Goal: Task Accomplishment & Management: Manage account settings

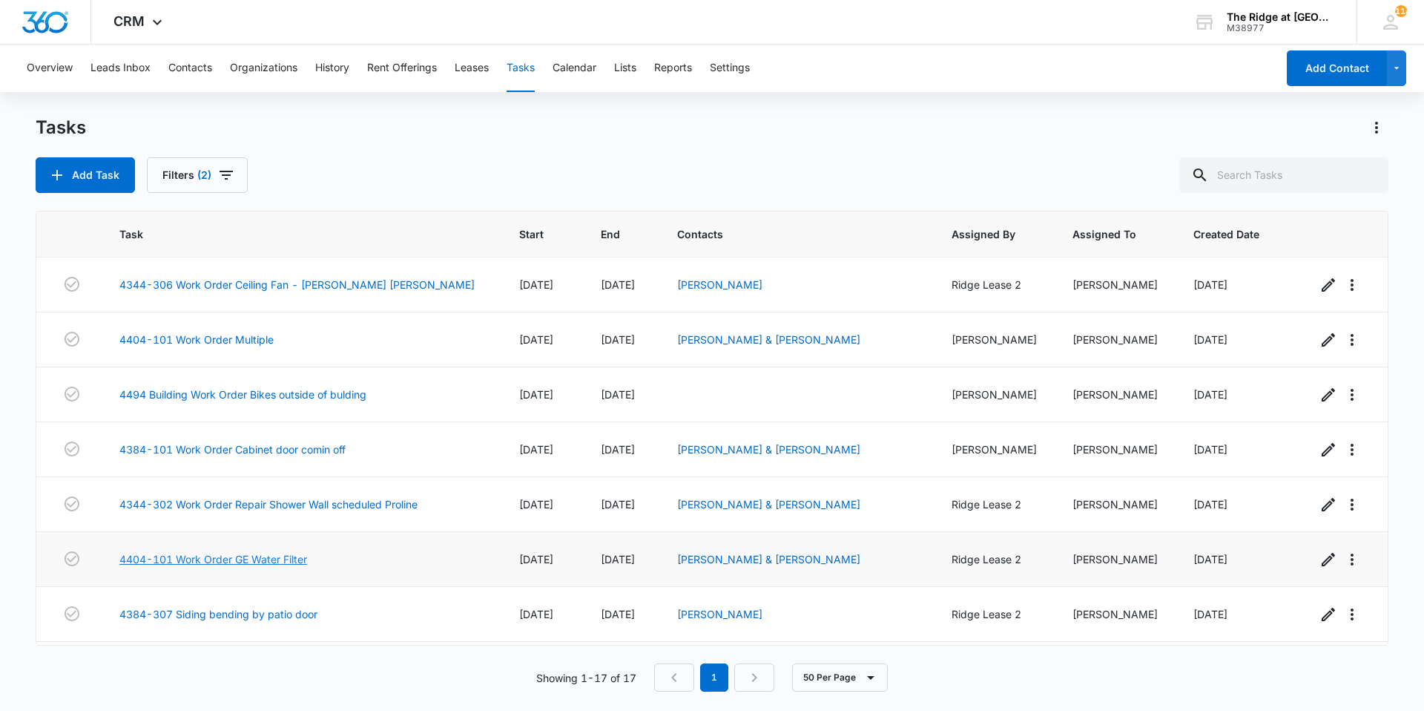
click at [290, 558] on link "4404-101 Work Order GE Water Filter" at bounding box center [213, 559] width 188 height 16
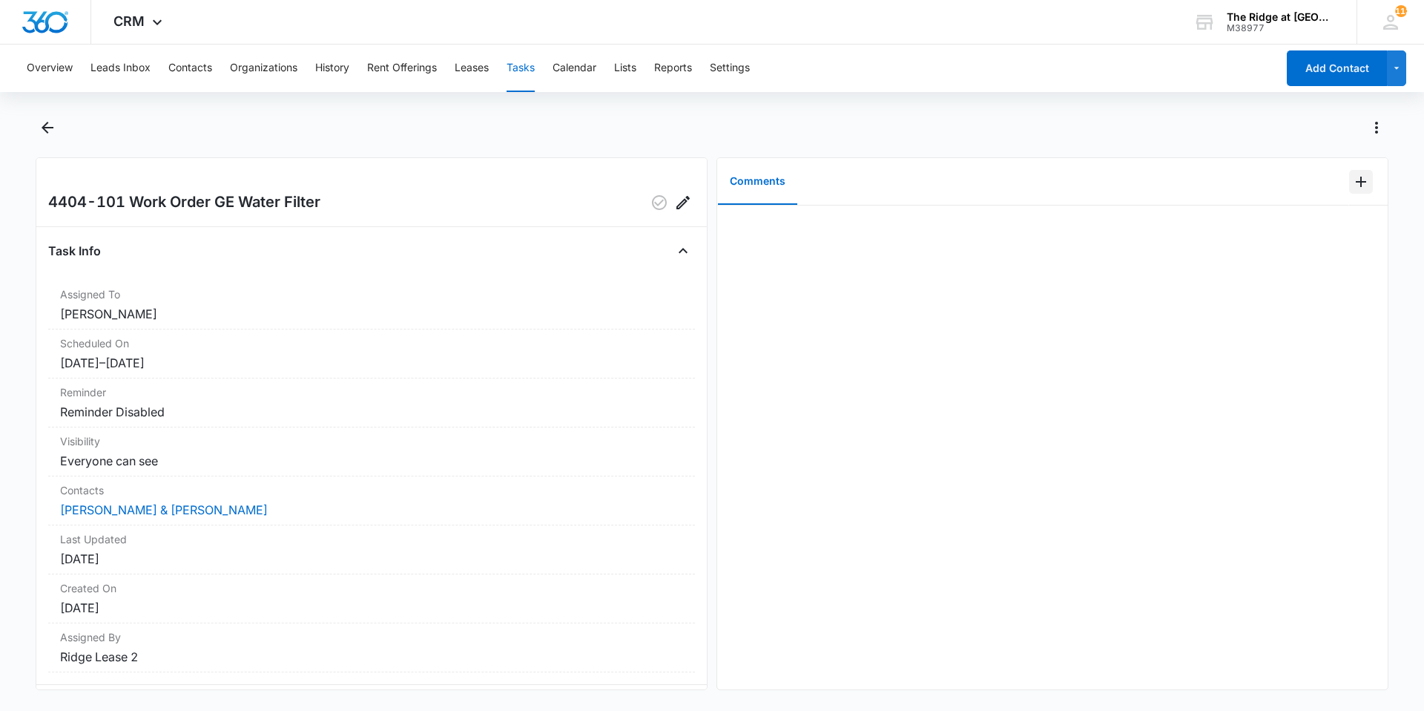
click at [1350, 177] on button "Add Comment" at bounding box center [1362, 182] width 24 height 24
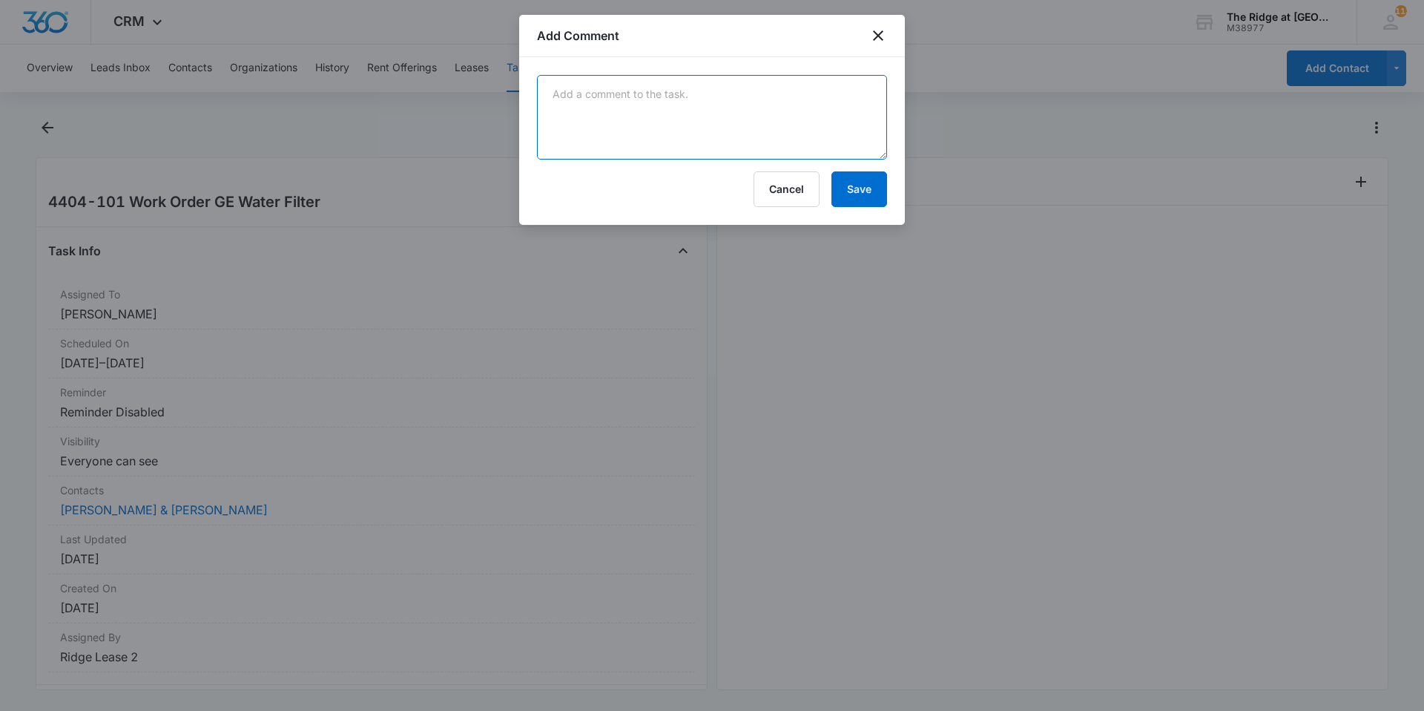
click at [616, 108] on textarea at bounding box center [712, 117] width 350 height 85
type textarea "changed water filter"
click at [855, 193] on button "Save" at bounding box center [860, 189] width 56 height 36
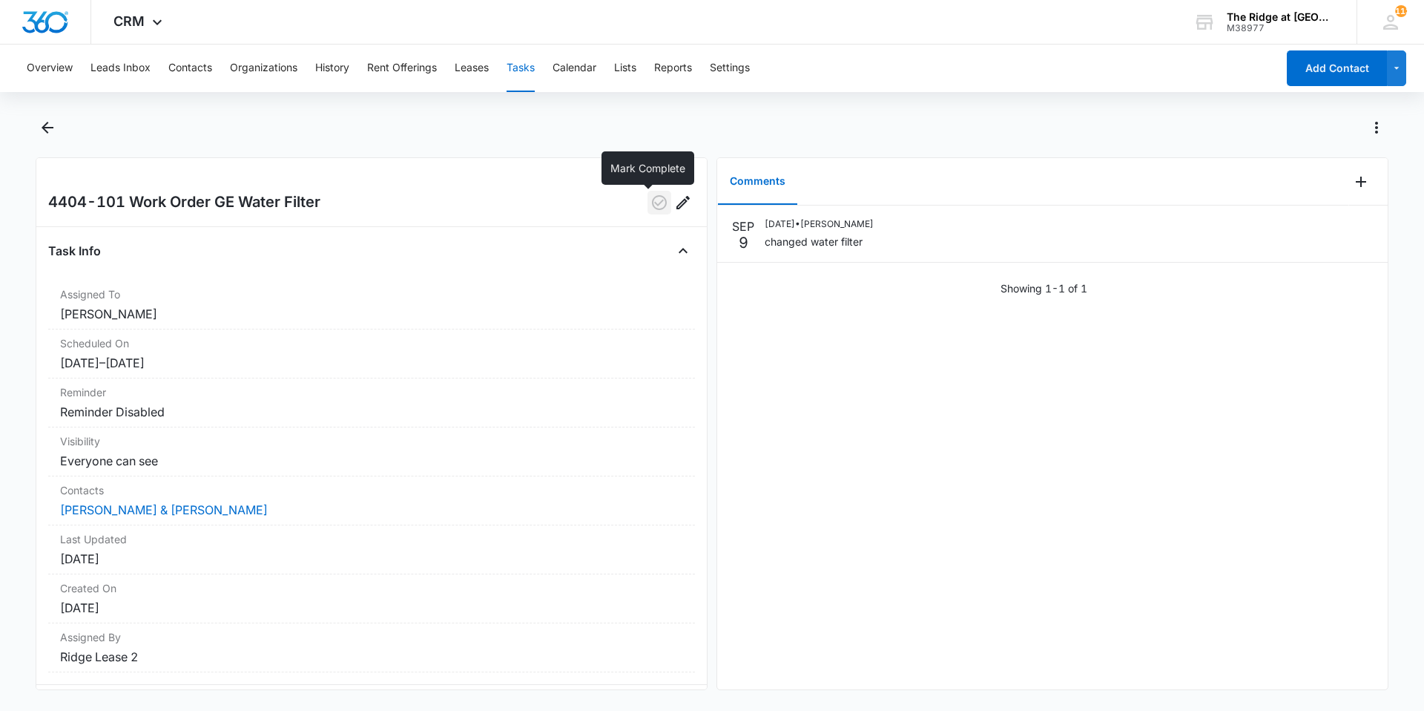
click at [651, 198] on icon "button" at bounding box center [660, 203] width 18 height 18
click at [39, 128] on icon "Back" at bounding box center [48, 128] width 18 height 18
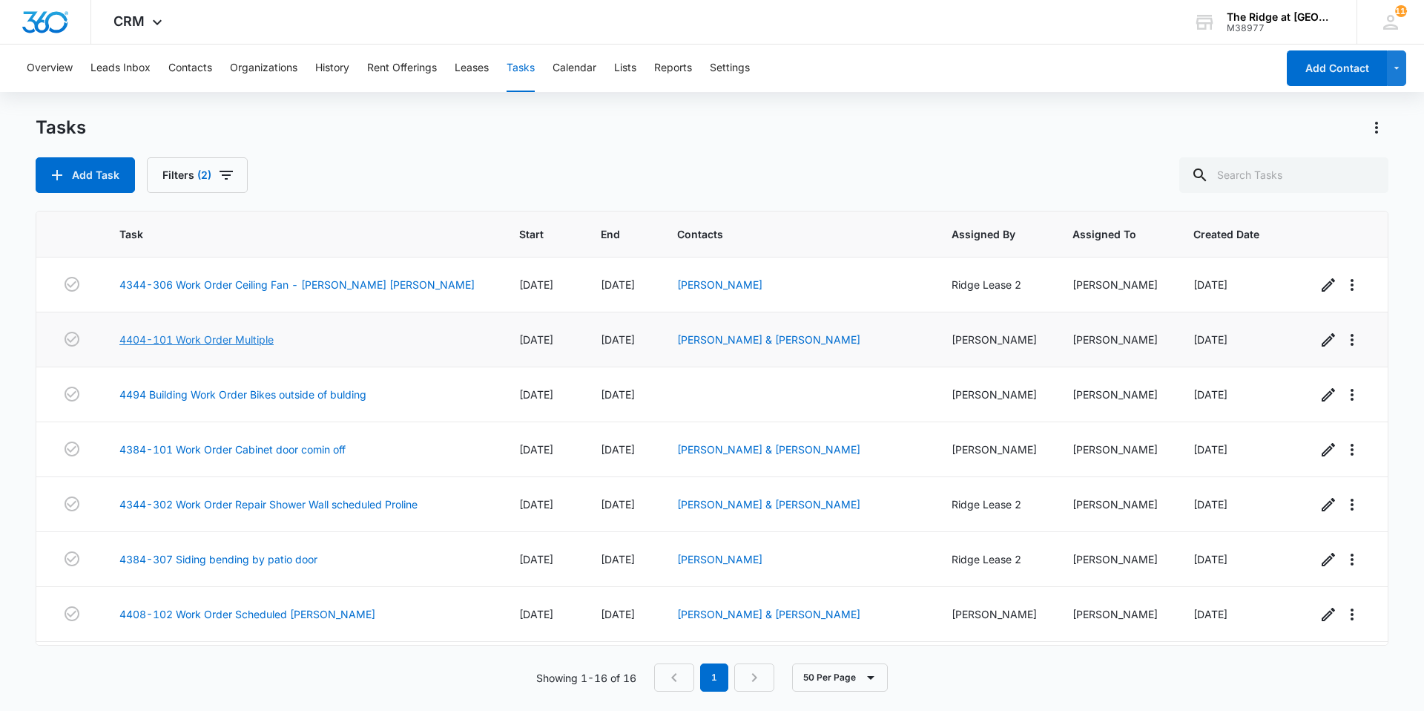
click at [219, 335] on link "4404-101 Work Order Multiple" at bounding box center [196, 340] width 154 height 16
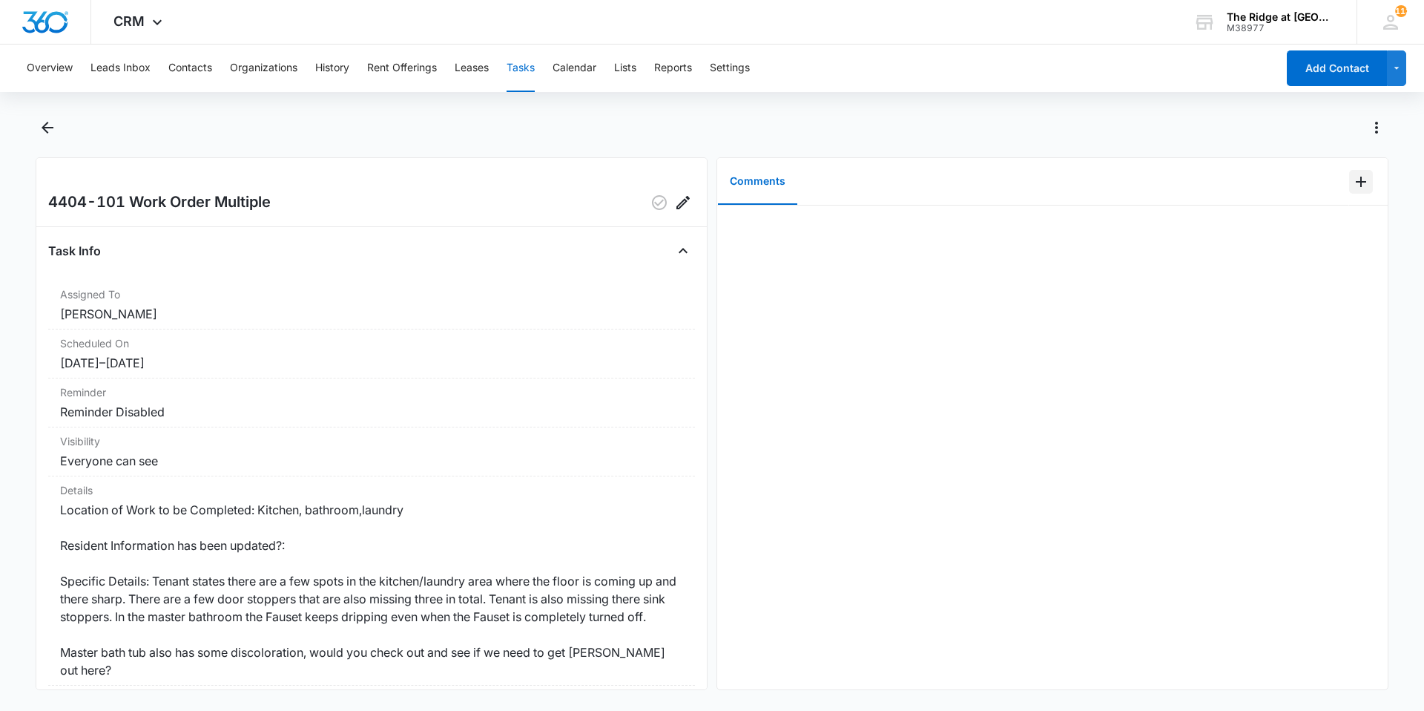
click at [1353, 185] on icon "Add Comment" at bounding box center [1362, 182] width 18 height 18
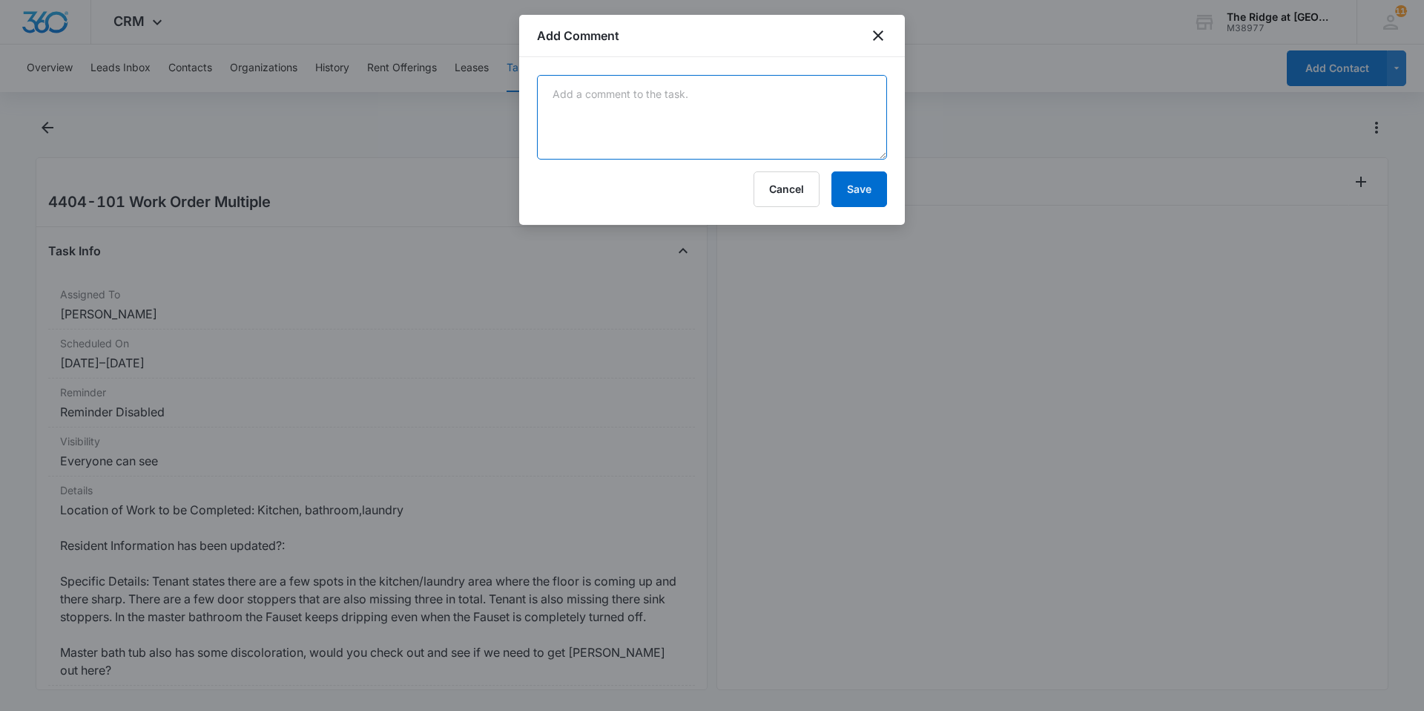
click at [786, 100] on textarea at bounding box center [712, 117] width 350 height 85
type textarea "replaced shower cartridge to stop leaking tub"
click at [852, 186] on button "Save" at bounding box center [860, 189] width 56 height 36
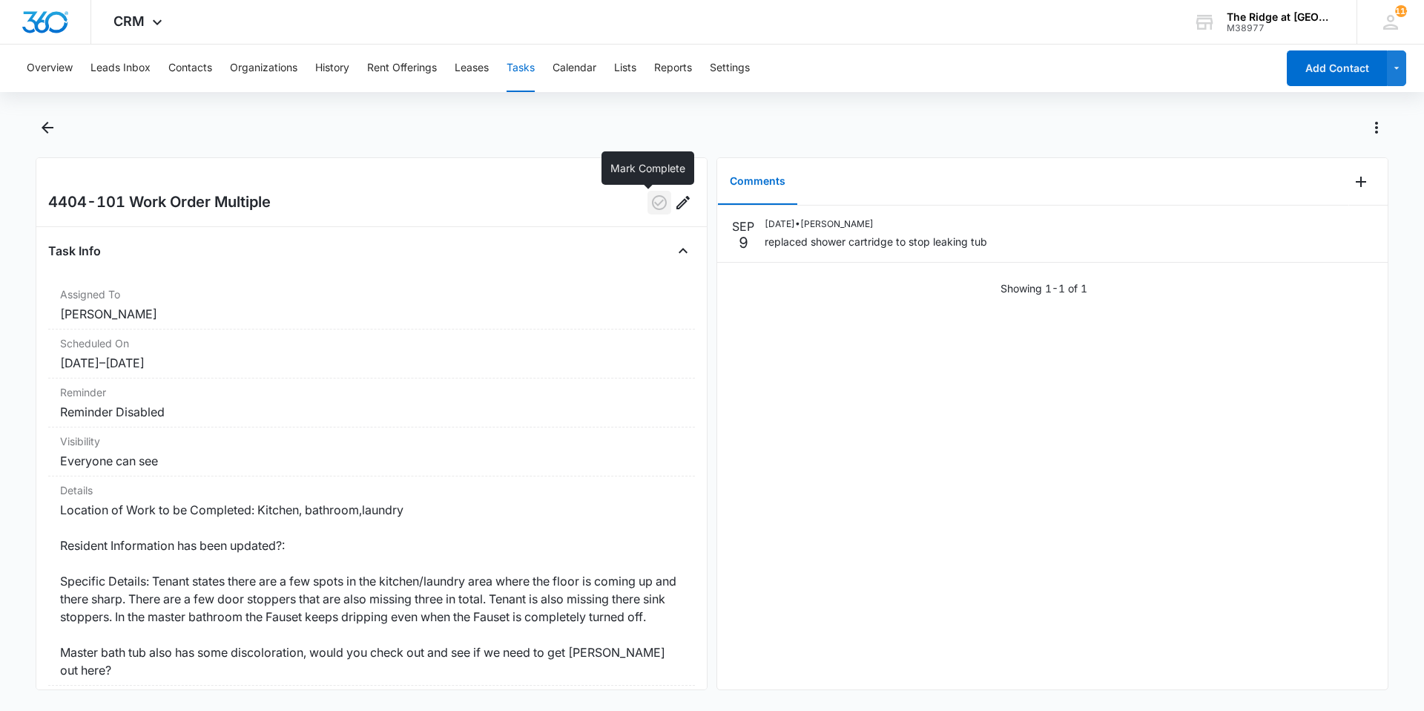
click at [651, 198] on icon "button" at bounding box center [660, 203] width 18 height 18
click at [53, 128] on icon "Back" at bounding box center [48, 128] width 12 height 12
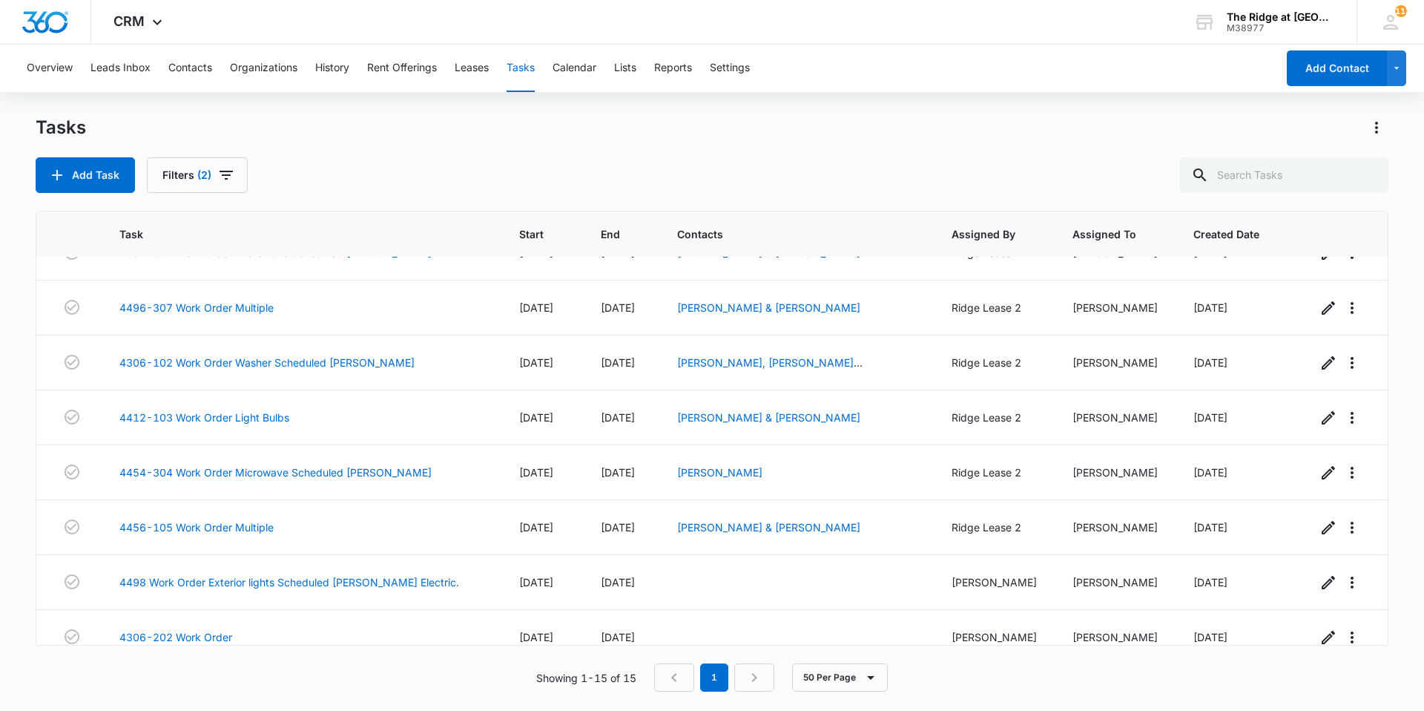
scroll to position [213, 0]
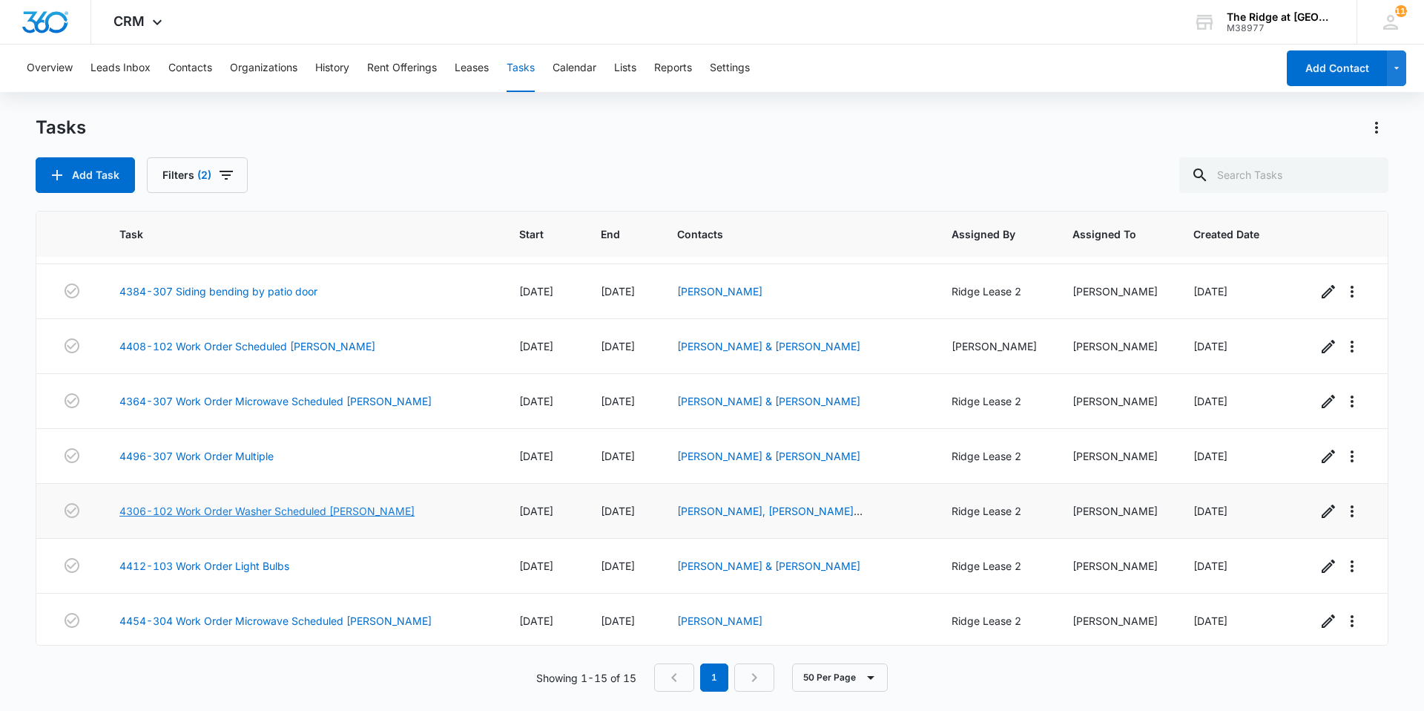
click at [378, 515] on link "4306-102 Work Order Washer Scheduled [PERSON_NAME]" at bounding box center [266, 511] width 295 height 16
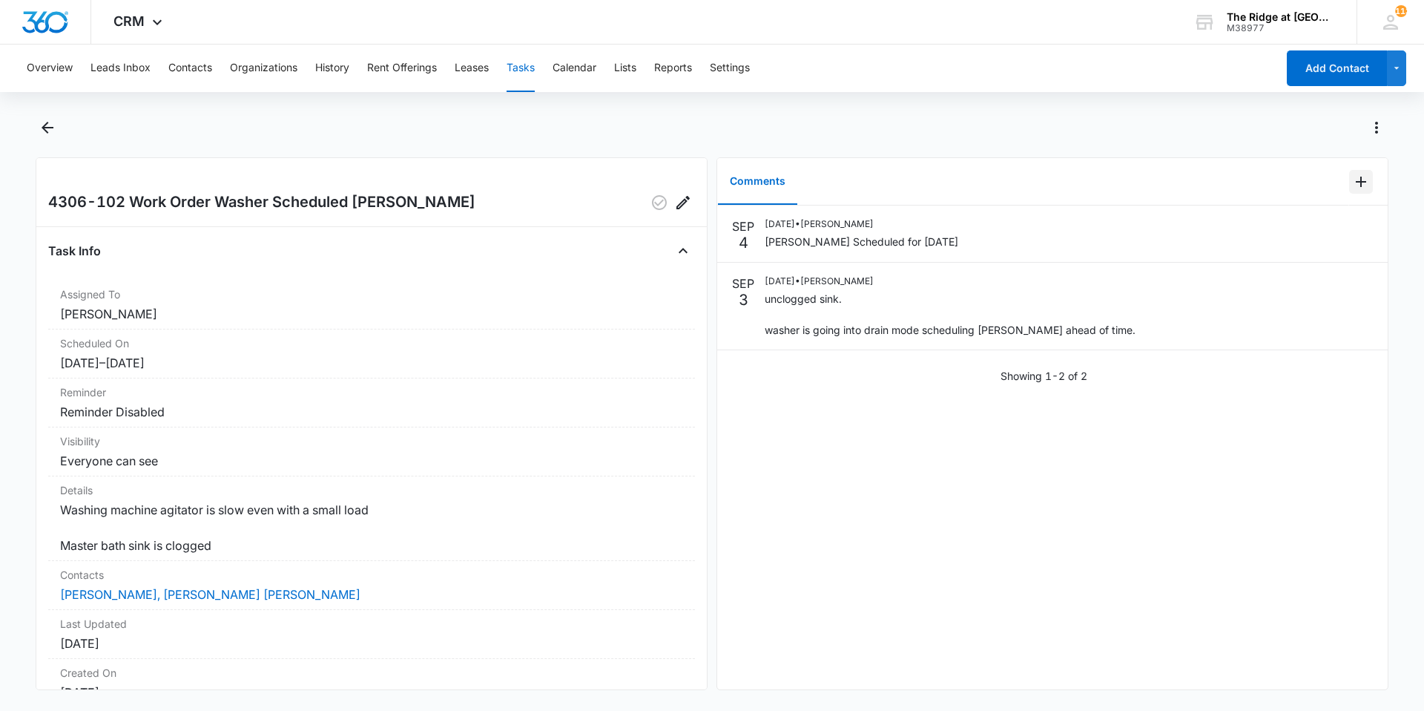
click at [1353, 183] on icon "Add Comment" at bounding box center [1362, 182] width 18 height 18
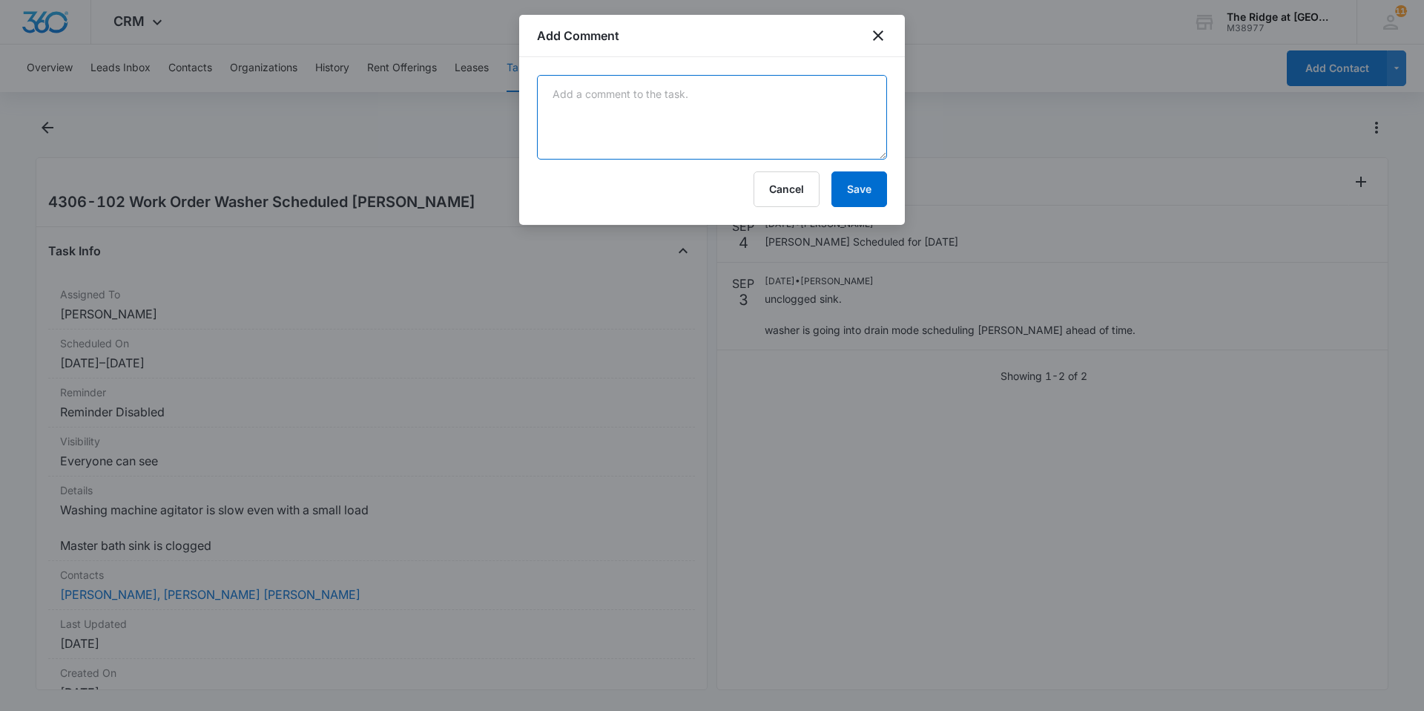
click at [706, 150] on textarea at bounding box center [712, 117] width 350 height 85
type textarea "washer is in maintenance shop for main board replacement."
click at [877, 181] on button "Save" at bounding box center [860, 189] width 56 height 36
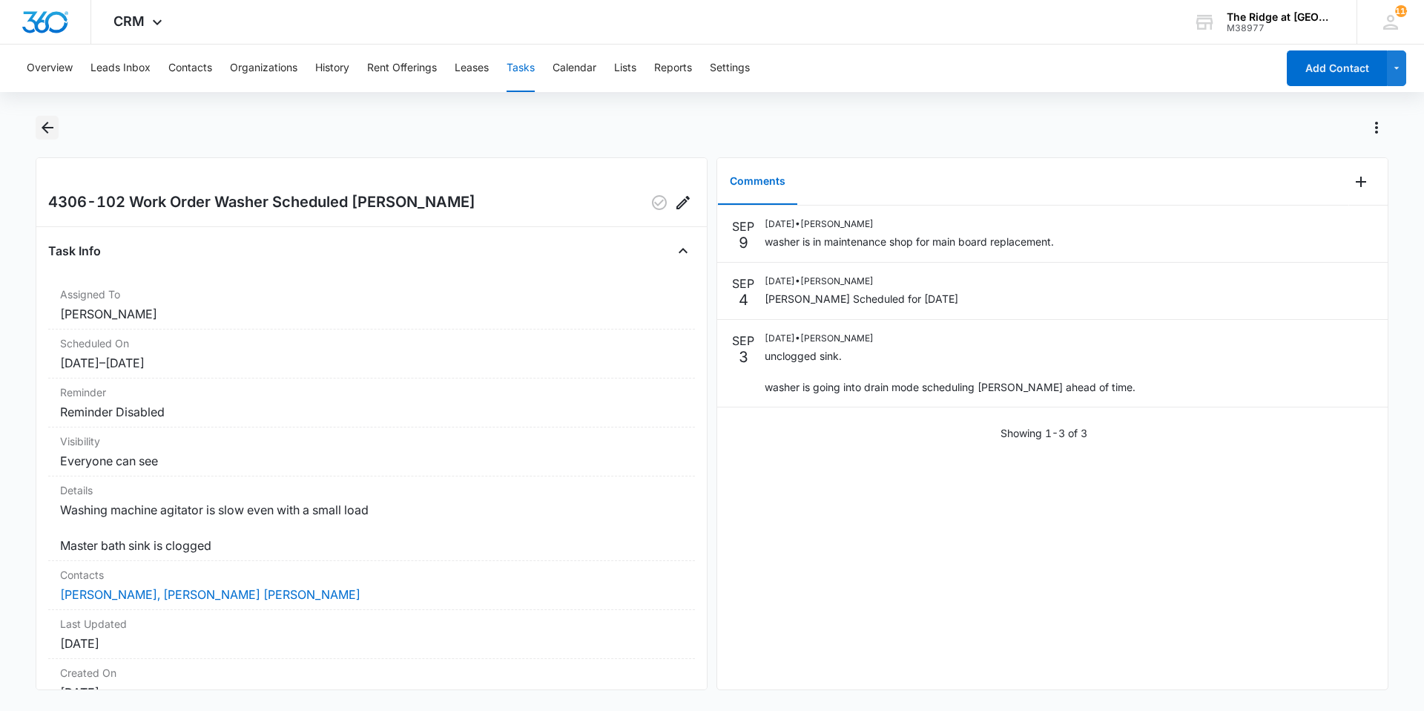
click at [43, 119] on icon "Back" at bounding box center [48, 128] width 18 height 18
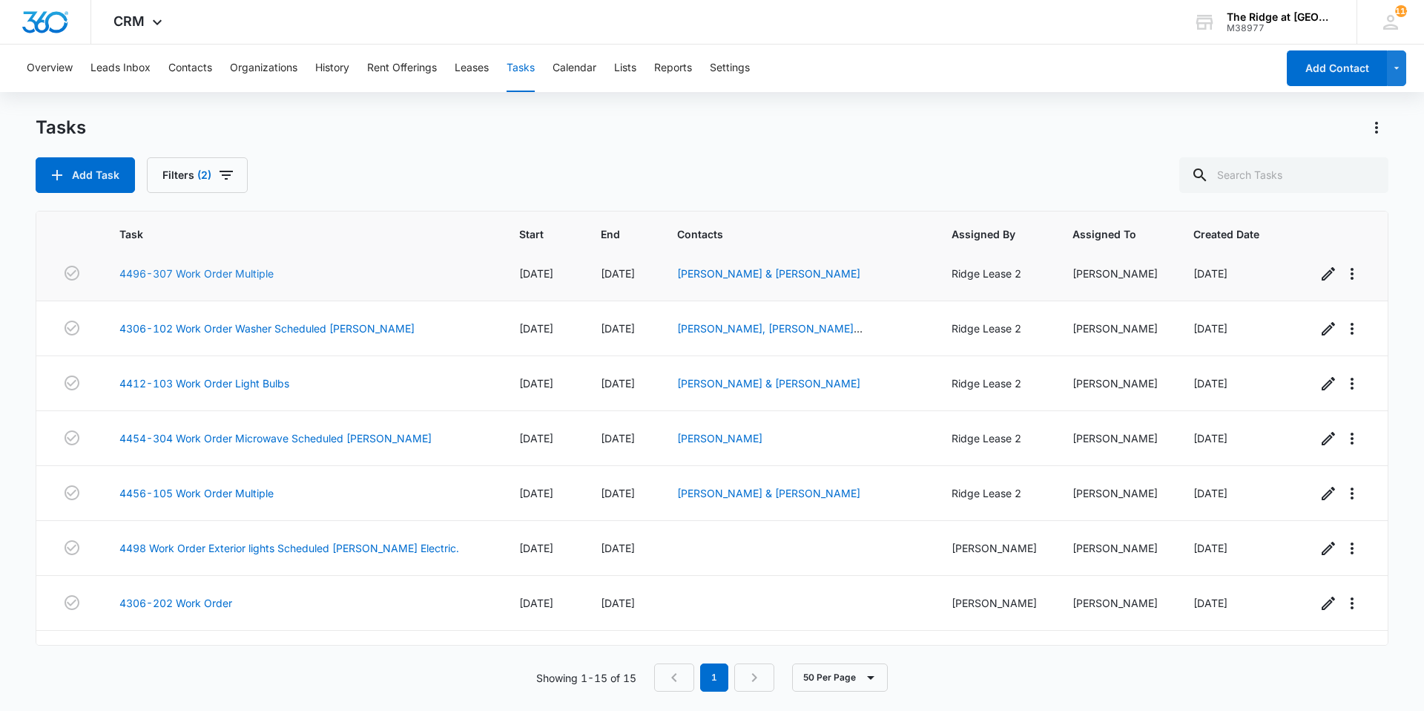
scroll to position [436, 0]
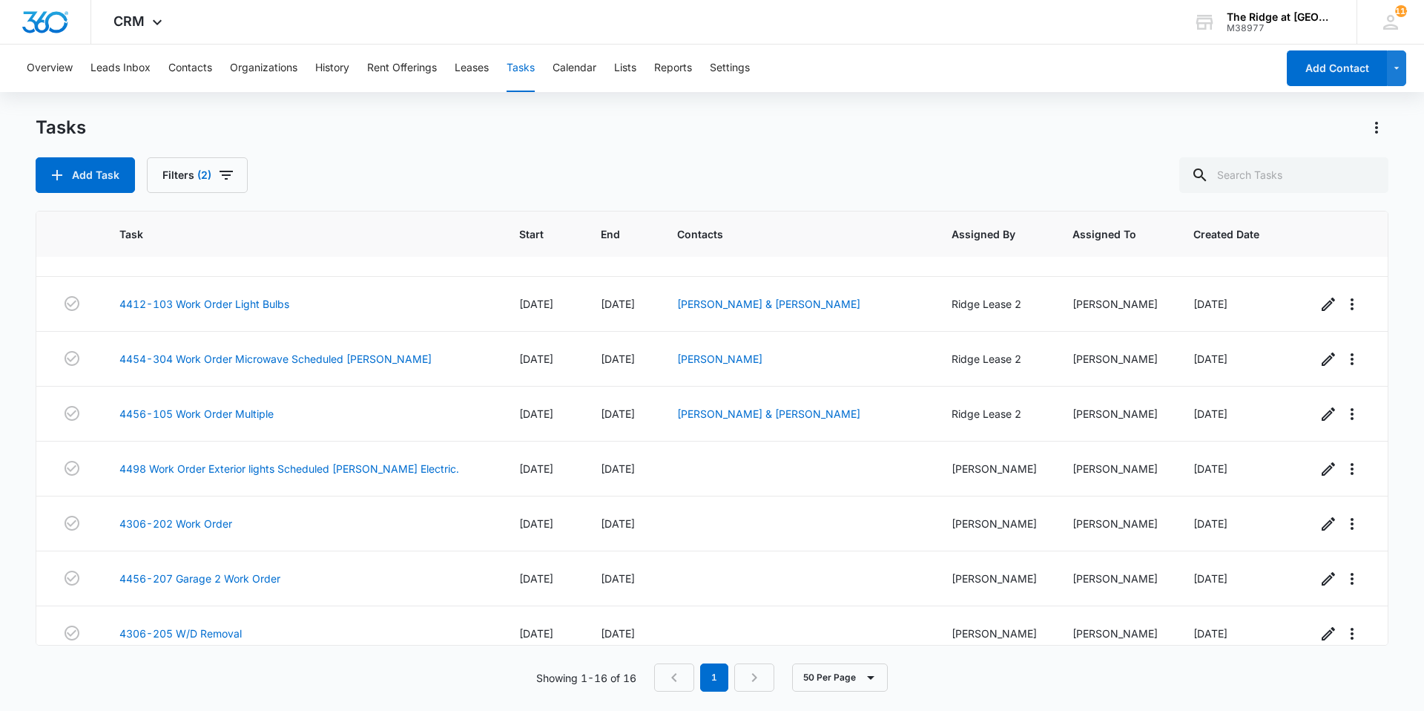
scroll to position [490, 0]
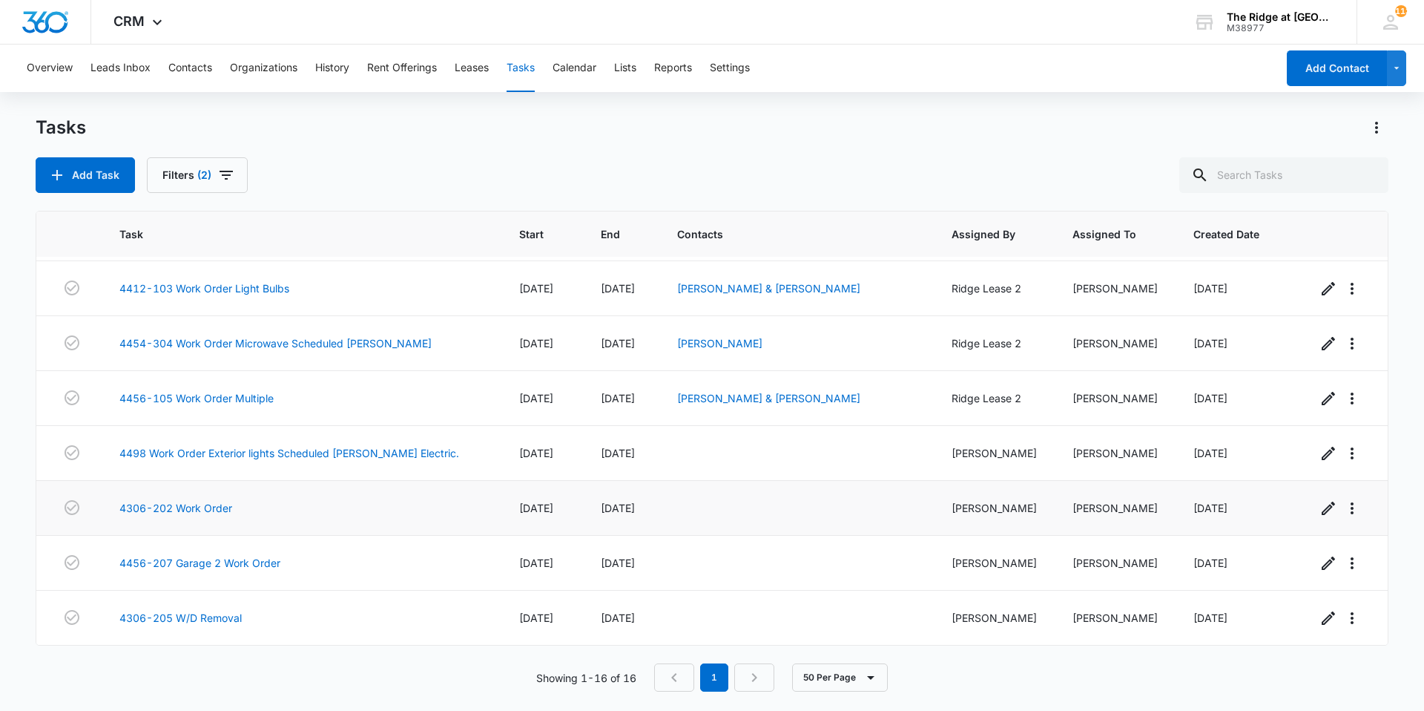
click at [523, 504] on span "[DATE]" at bounding box center [536, 508] width 34 height 13
drag, startPoint x: 530, startPoint y: 504, endPoint x: 574, endPoint y: 511, distance: 44.4
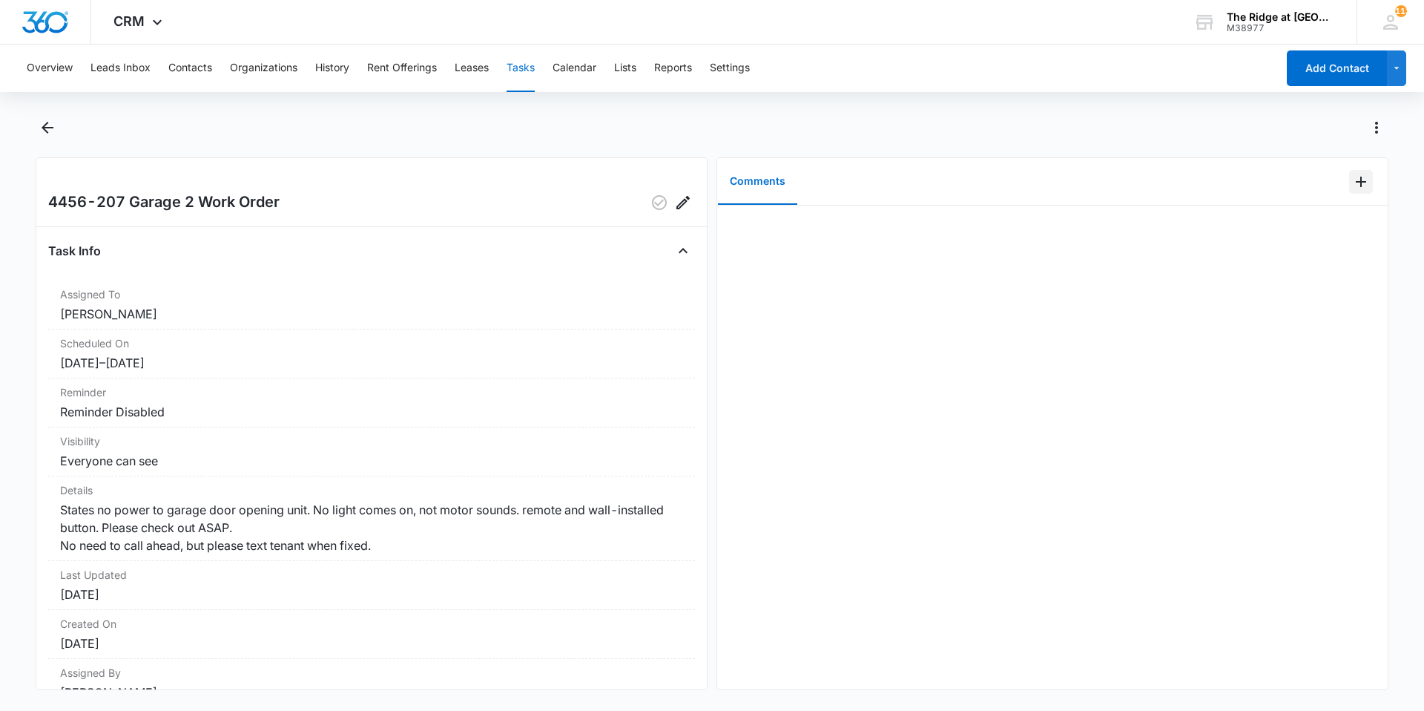
click at [1353, 184] on icon "Add Comment" at bounding box center [1362, 182] width 18 height 18
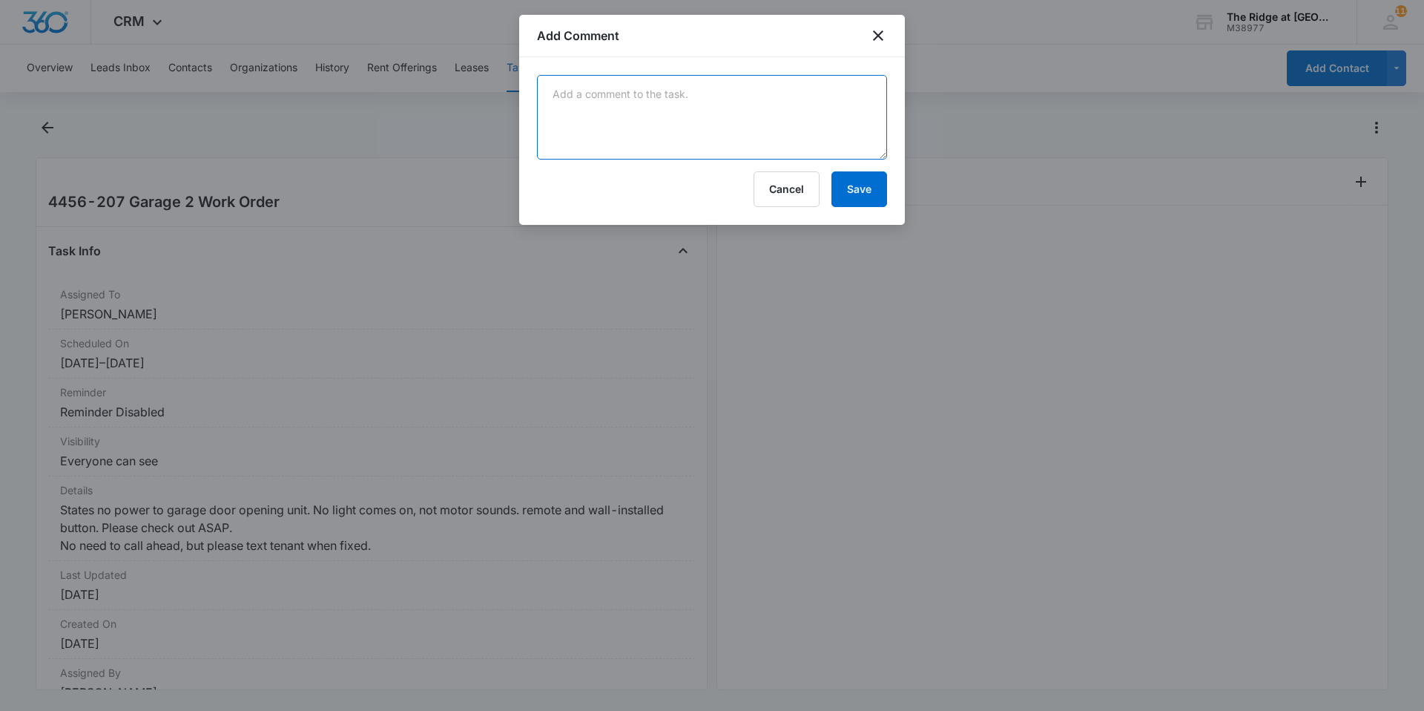
click at [729, 117] on textarea at bounding box center [712, 117] width 350 height 85
type textarea "Scheduled raynor to look at motor with no power 9/9/25 2-4pm tenant is informed."
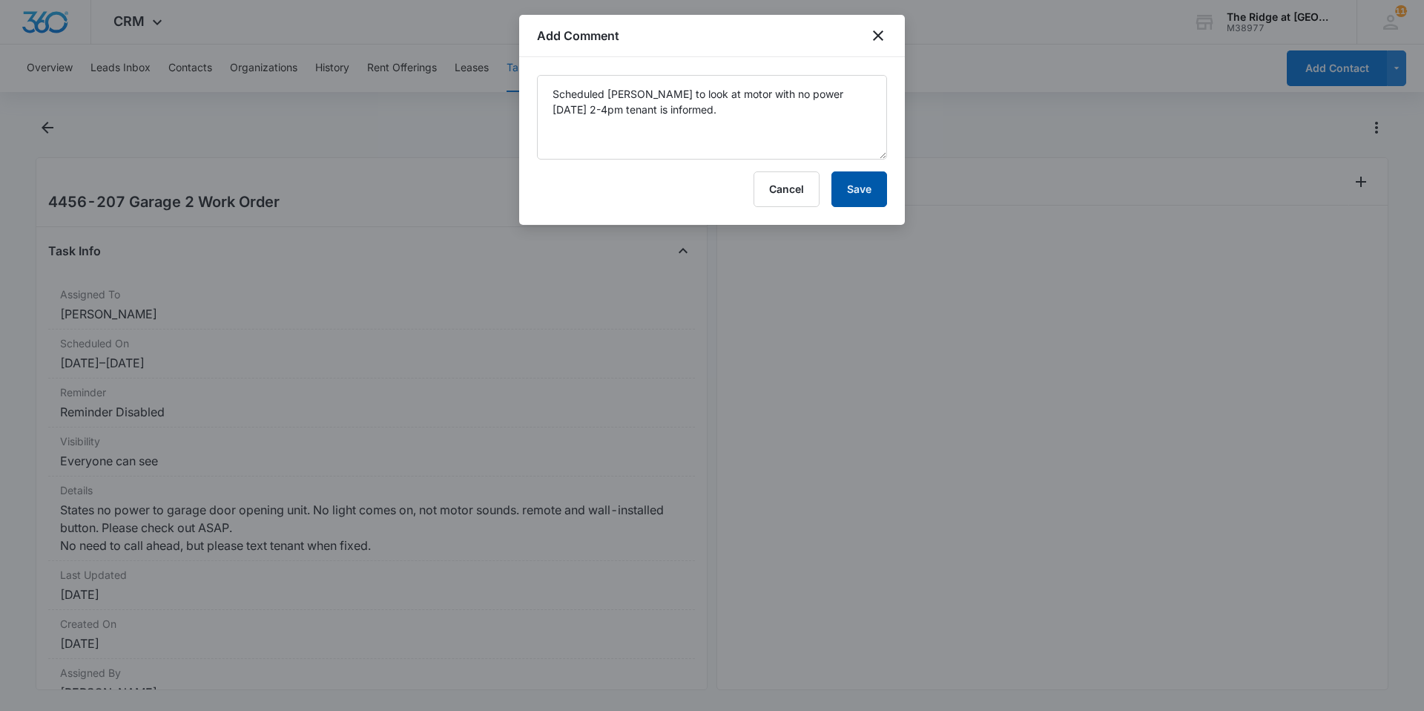
click at [869, 191] on button "Save" at bounding box center [860, 189] width 56 height 36
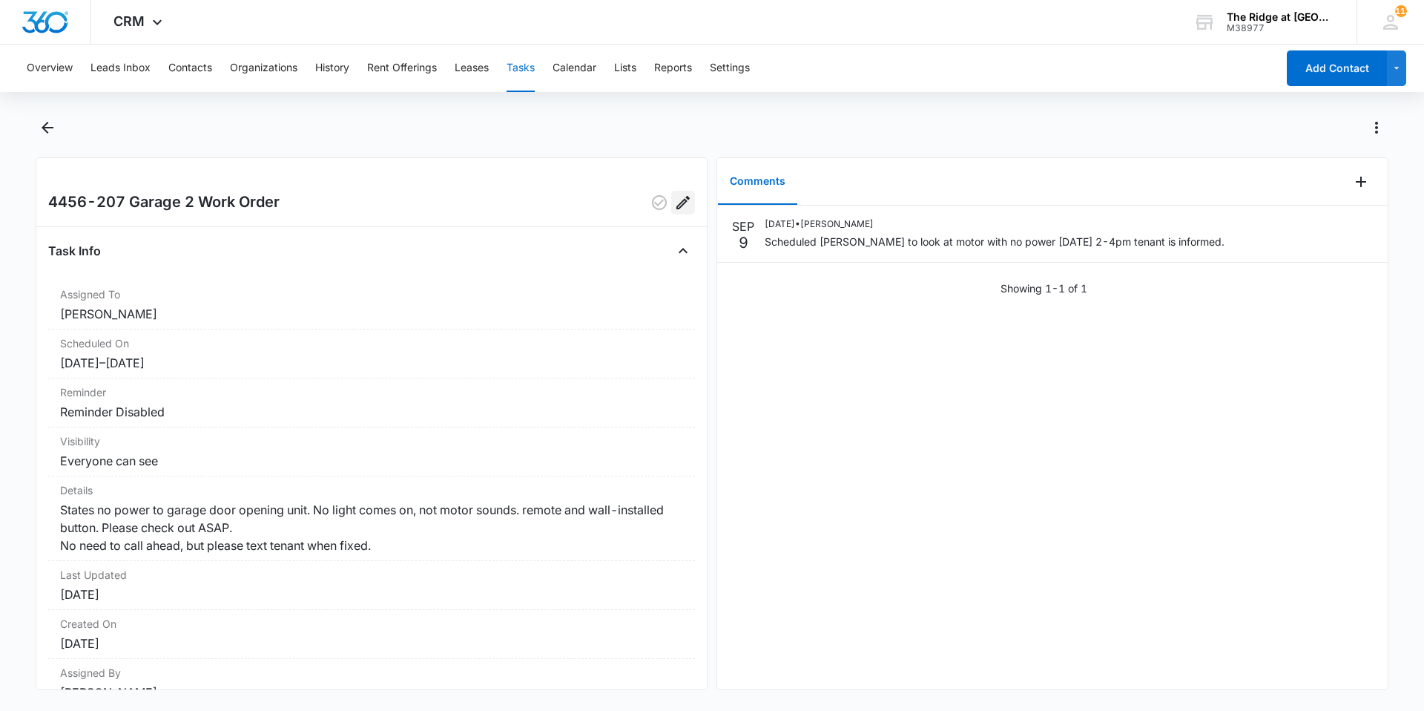
click at [675, 191] on button "Edit" at bounding box center [683, 203] width 24 height 24
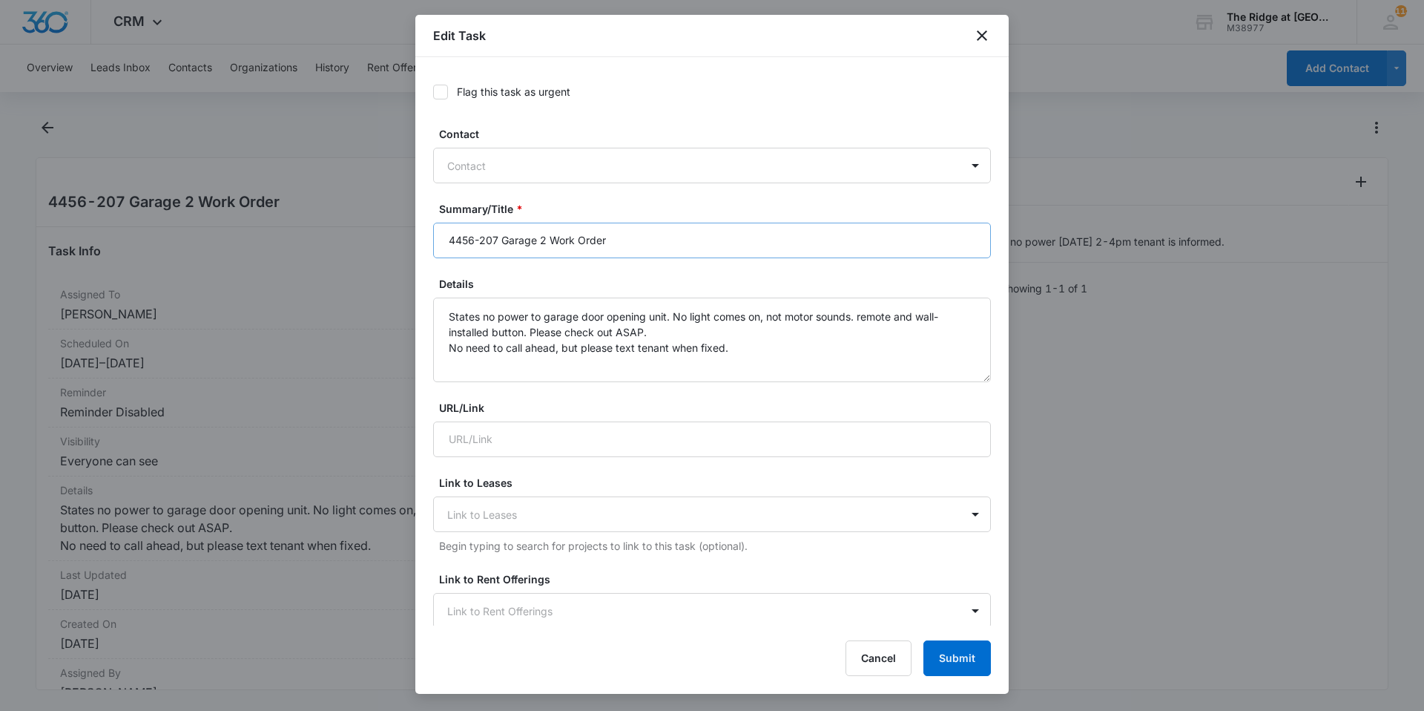
click at [674, 226] on div "Summary/Title * 4456-207 Garage 2 Work Order" at bounding box center [712, 229] width 558 height 57
click at [675, 231] on input "4456-207 Garage 2 Work Order" at bounding box center [712, 241] width 558 height 36
type input "4456-207 Garage 2 Work Order Scheduled [PERSON_NAME]"
click at [925, 663] on button "Submit" at bounding box center [958, 658] width 68 height 36
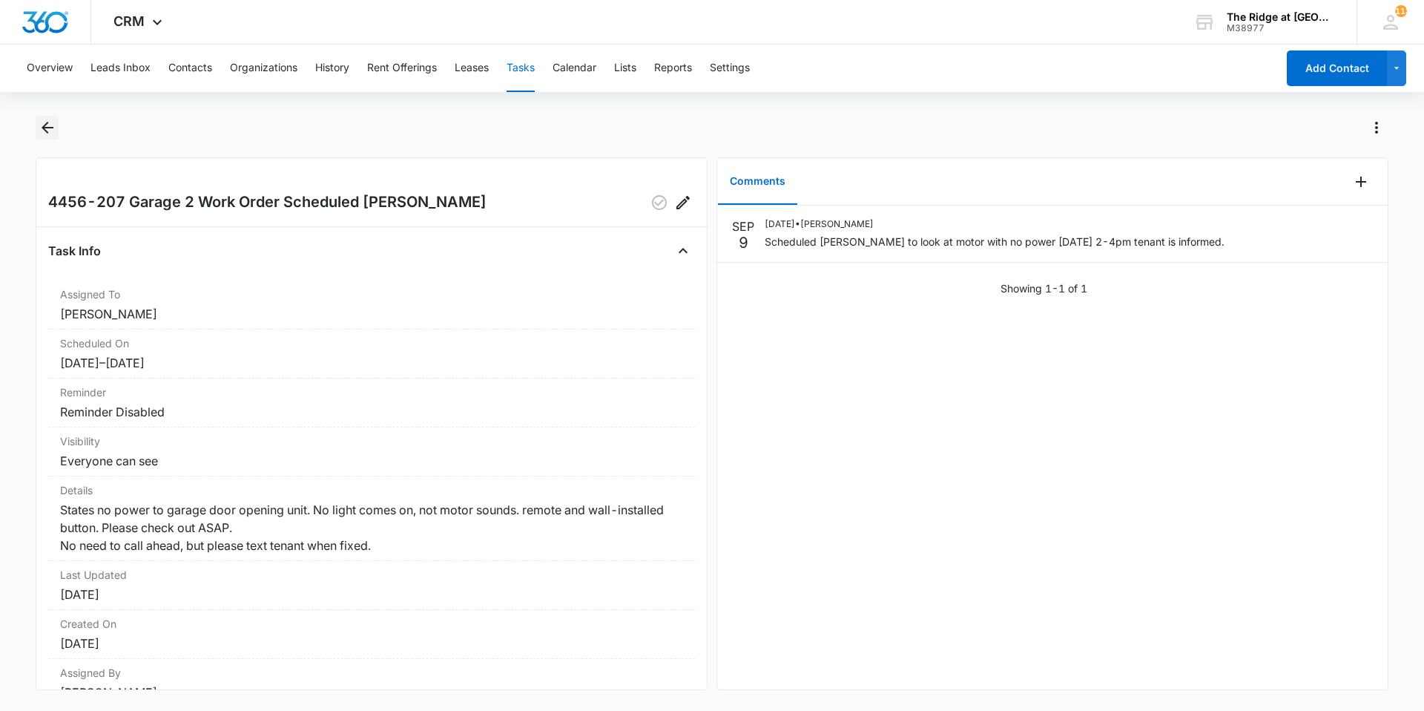
click at [39, 135] on icon "Back" at bounding box center [48, 128] width 18 height 18
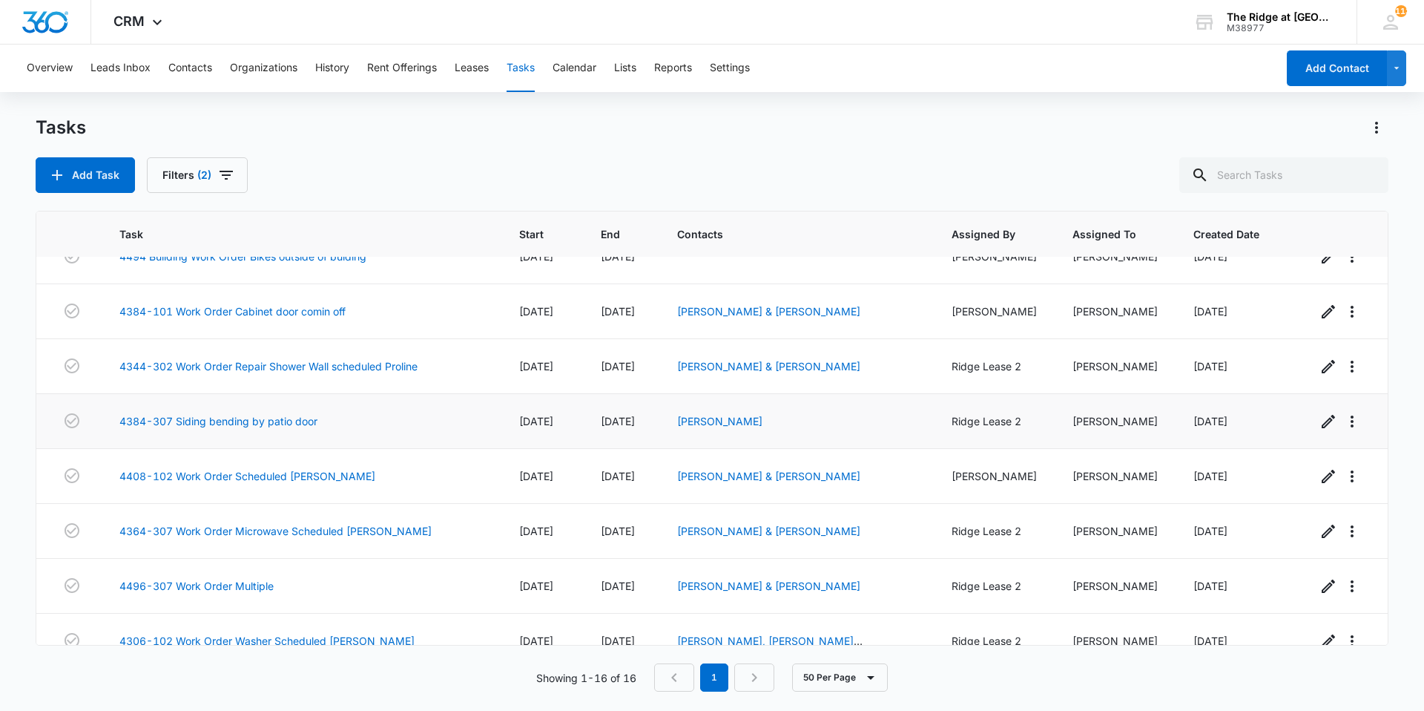
scroll to position [490, 0]
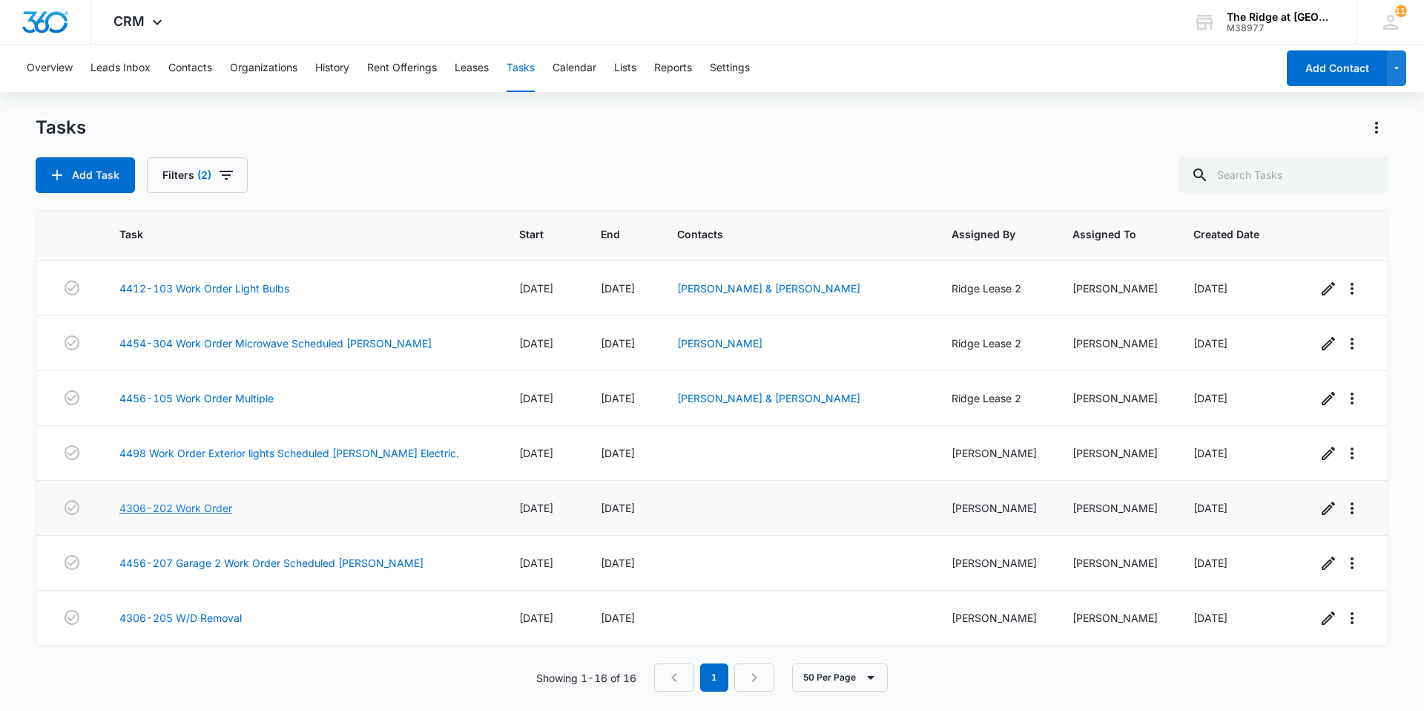
click at [202, 507] on link "4306-202 Work Order" at bounding box center [175, 508] width 113 height 16
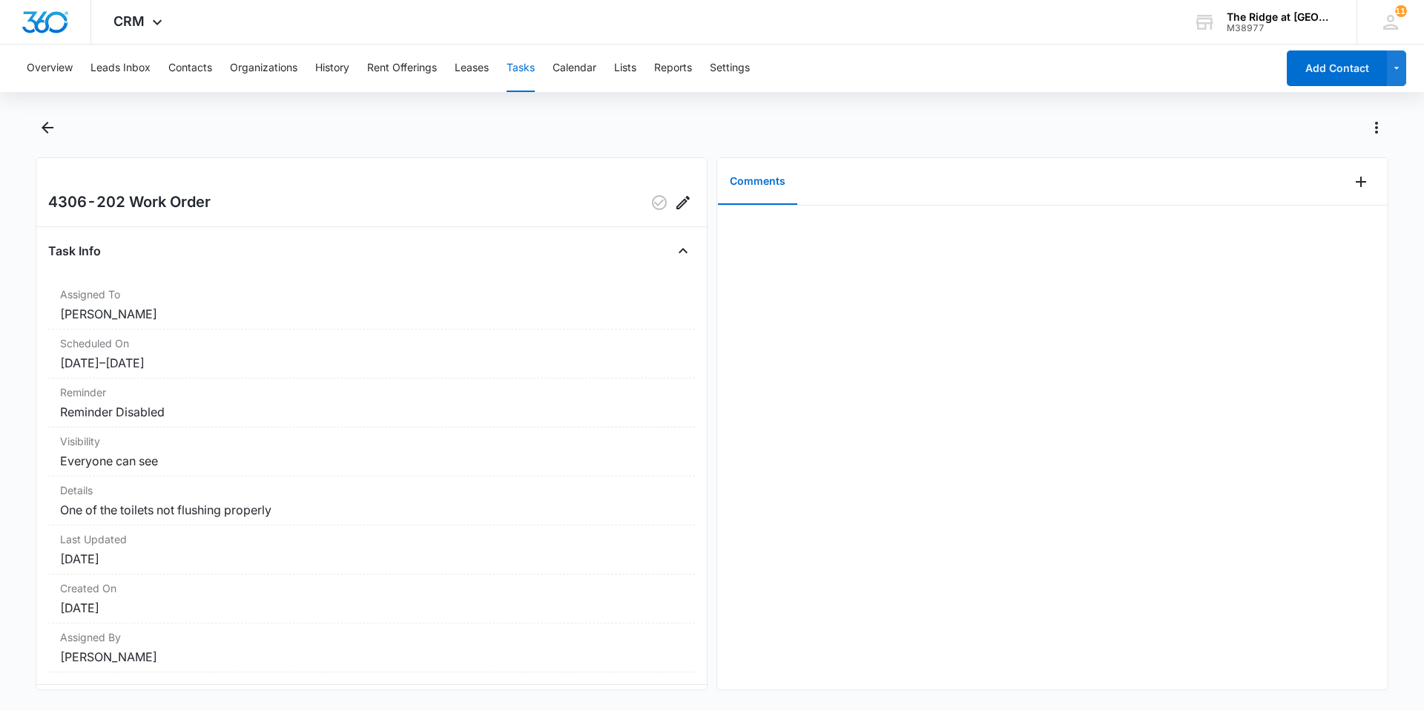
click at [1337, 191] on div "Comments" at bounding box center [1033, 181] width 632 height 47
click at [1353, 185] on icon "Add Comment" at bounding box center [1362, 182] width 18 height 18
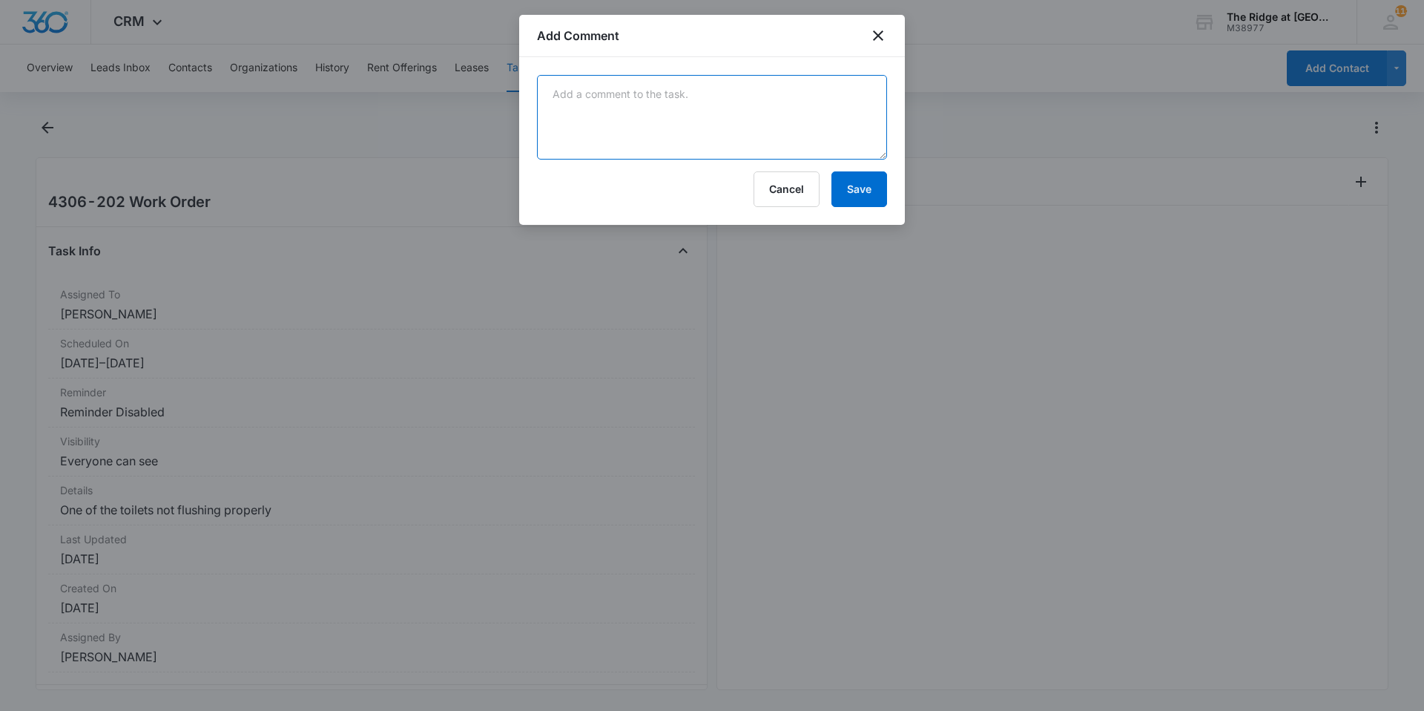
click at [652, 112] on textarea at bounding box center [712, 117] width 350 height 85
type textarea "got toilet flushing if this happens again we will have to have plumbers snake d…"
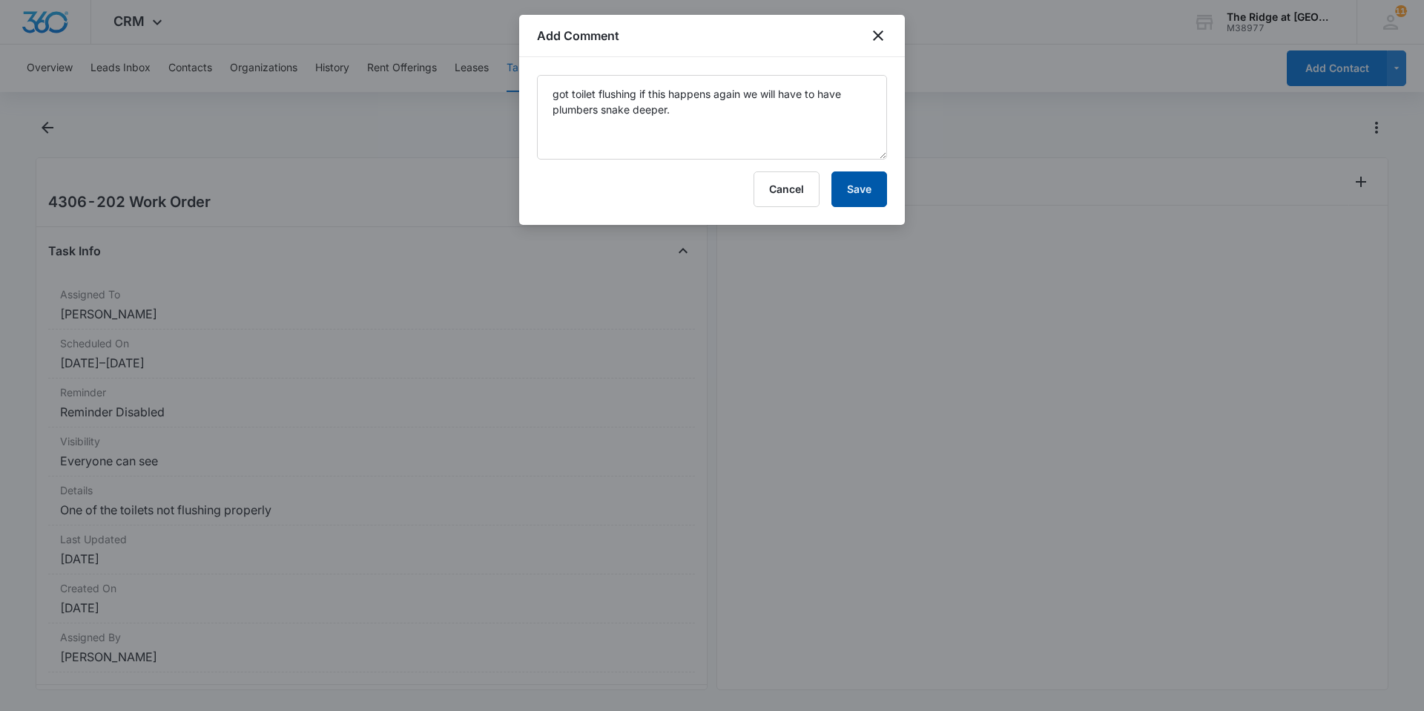
click at [844, 183] on button "Save" at bounding box center [860, 189] width 56 height 36
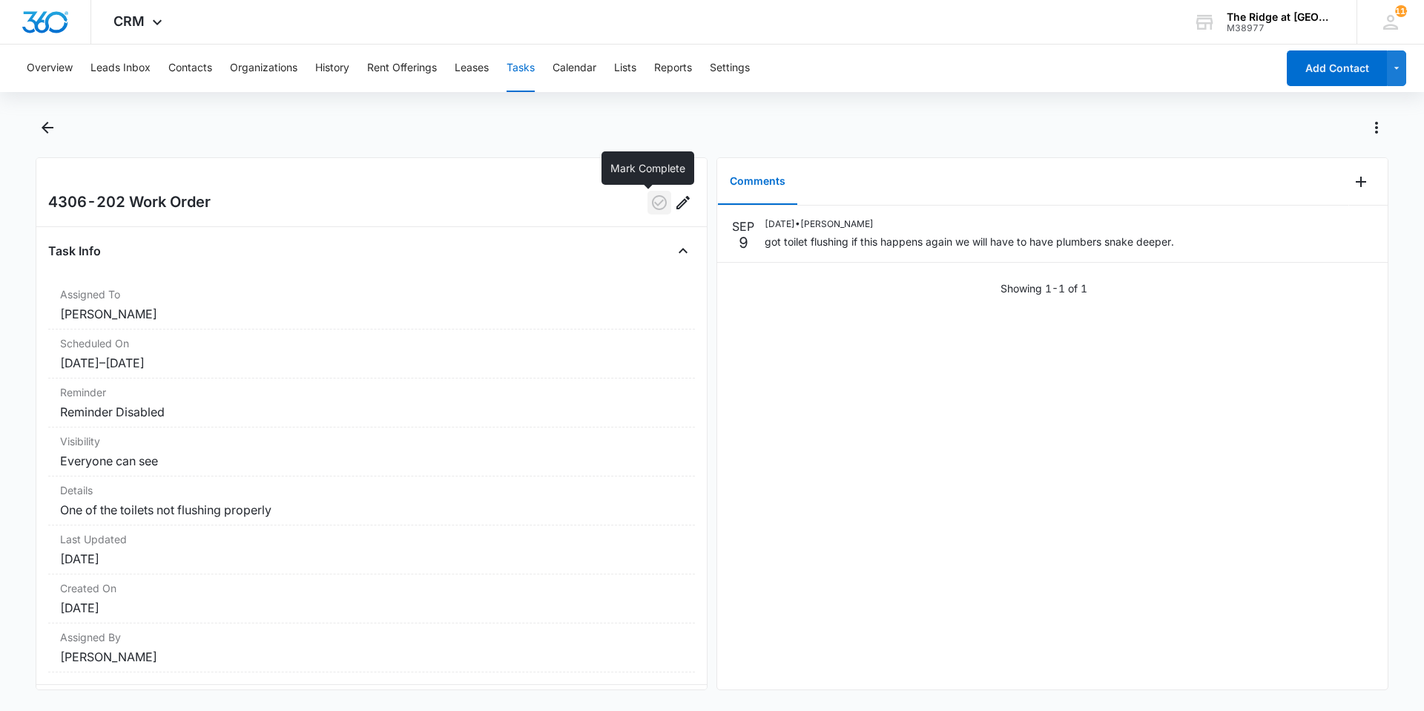
click at [652, 203] on icon "button" at bounding box center [659, 202] width 15 height 15
click at [51, 132] on icon "Back" at bounding box center [48, 128] width 18 height 18
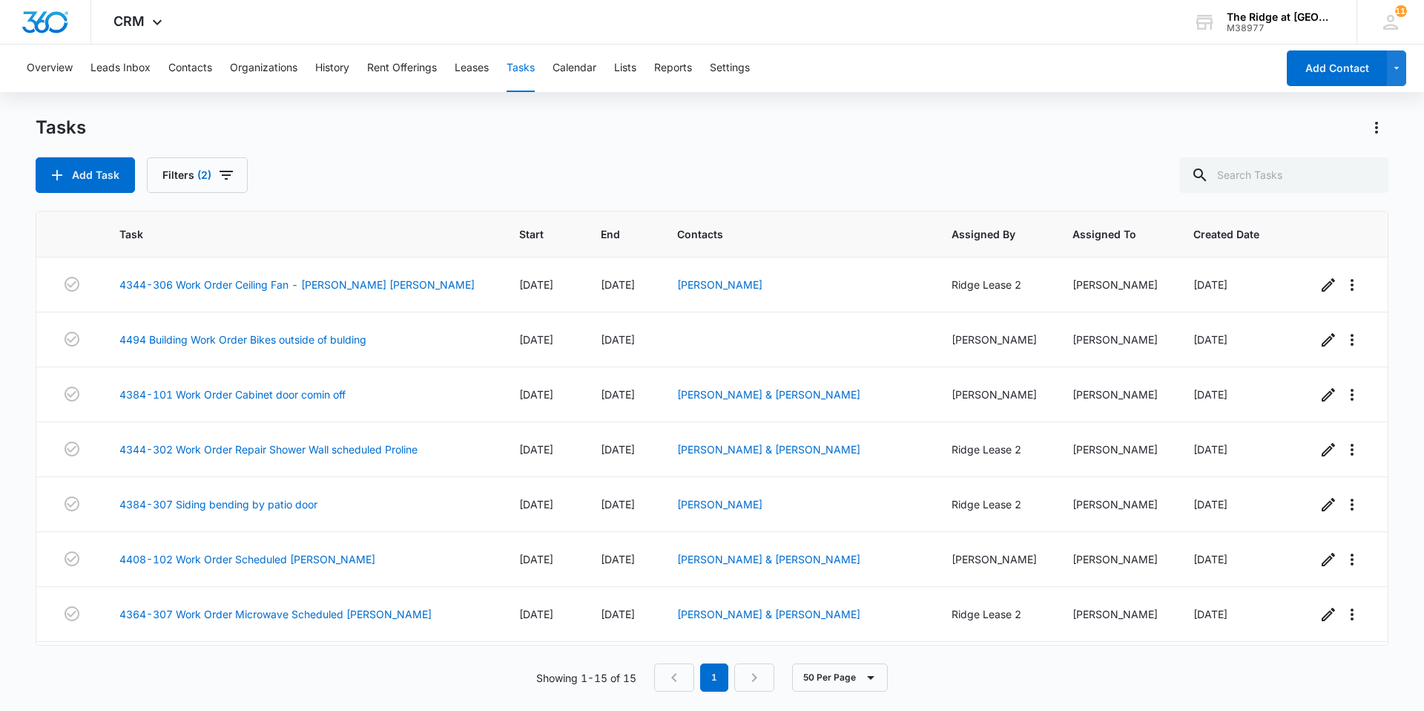
click at [473, 139] on div "Tasks Add Task Filters (2)" at bounding box center [712, 154] width 1353 height 77
